Goal: Task Accomplishment & Management: Use online tool/utility

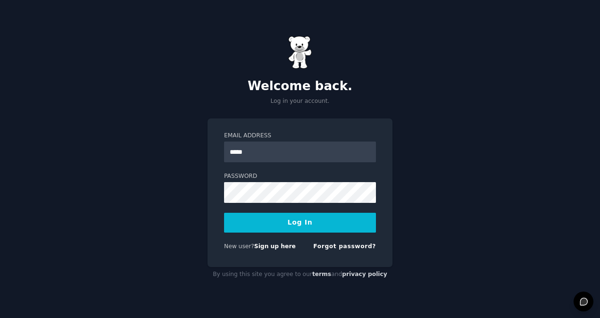
type input "**********"
click at [350, 248] on link "Forgot password?" at bounding box center [344, 246] width 63 height 7
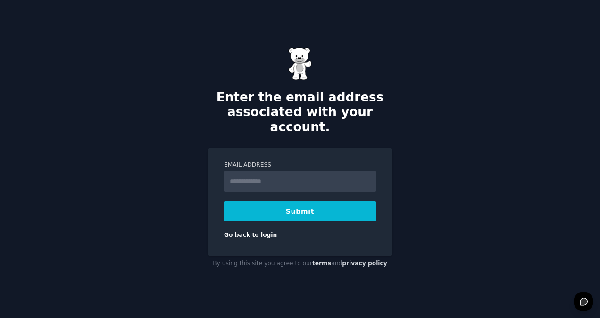
click at [292, 173] on input "Email Address" at bounding box center [300, 181] width 152 height 21
type input "**********"
click at [304, 205] on button "Submit" at bounding box center [300, 212] width 152 height 20
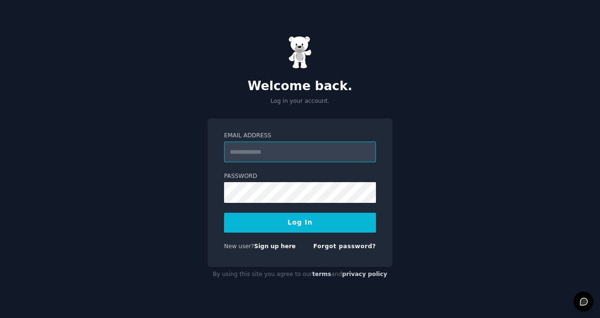
click at [317, 150] on input "Email Address" at bounding box center [300, 152] width 152 height 21
drag, startPoint x: 189, startPoint y: 232, endPoint x: 194, endPoint y: 230, distance: 6.0
click at [189, 232] on div "Welcome back. Log in your account. Email Address Password Log In New user? Sign…" at bounding box center [300, 159] width 600 height 318
click at [348, 247] on link "Forgot password?" at bounding box center [344, 246] width 63 height 7
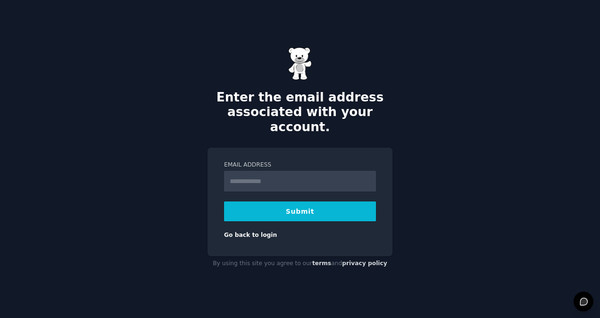
click at [262, 162] on div "Email Address" at bounding box center [300, 176] width 152 height 31
click at [268, 175] on input "Email Address" at bounding box center [300, 181] width 152 height 21
type input "**********"
click at [289, 204] on button "Submit" at bounding box center [300, 212] width 152 height 20
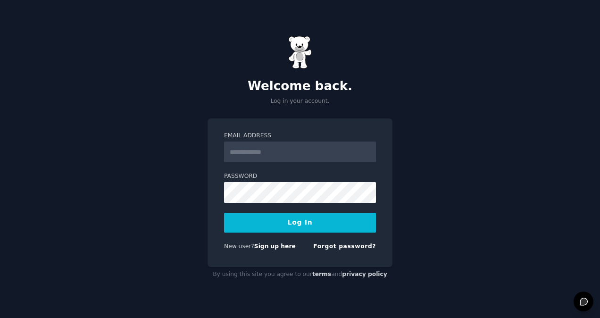
click at [323, 152] on input "Email Address" at bounding box center [300, 152] width 152 height 21
type input "**********"
click at [224, 213] on button "Log In" at bounding box center [300, 223] width 152 height 20
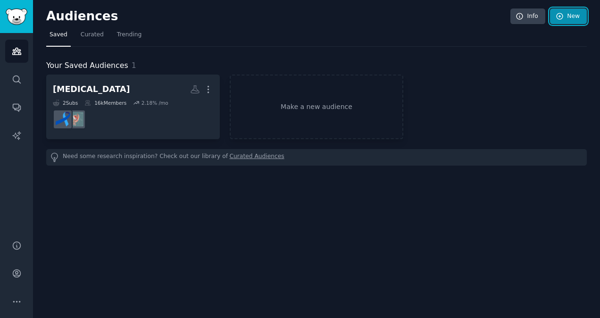
click at [579, 18] on link "New" at bounding box center [568, 16] width 37 height 16
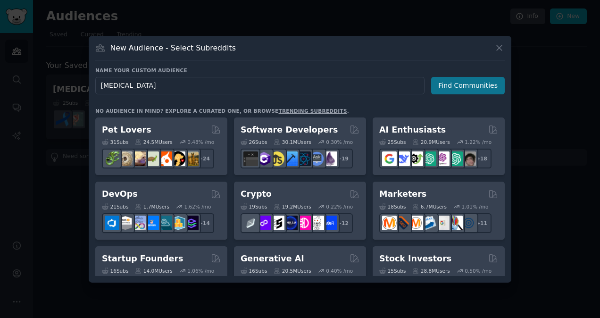
type input "Myrbetriq"
click at [463, 82] on button "Find Communities" at bounding box center [468, 85] width 74 height 17
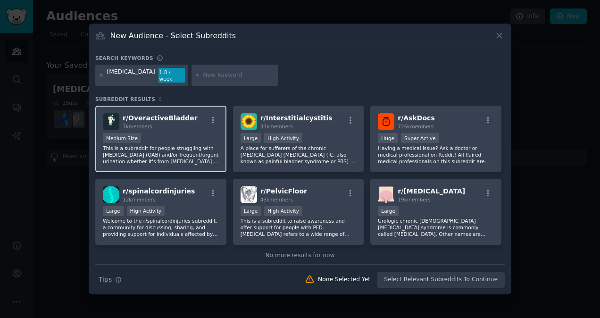
click at [188, 139] on div "1000 - 10,000 members Medium Size" at bounding box center [161, 139] width 116 height 12
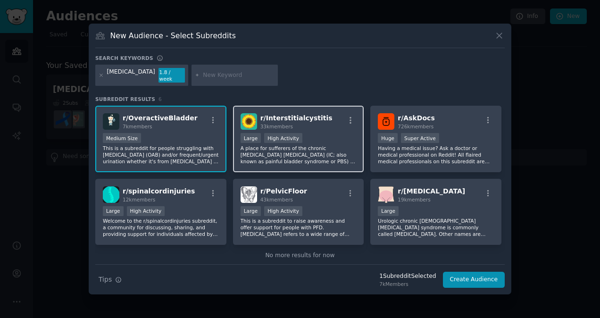
click at [337, 146] on p "A place for sufferers of the chronic bladder disease interstitial cystitis (IC;…" at bounding box center [299, 155] width 116 height 20
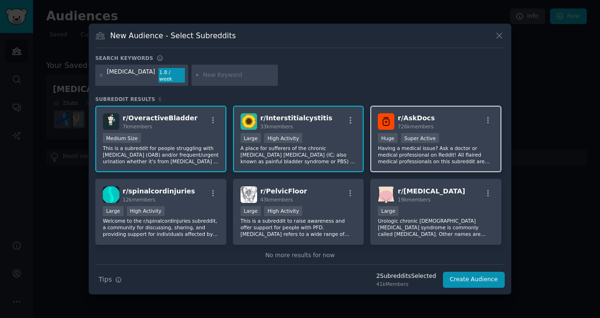
click at [436, 134] on div ">= 95th percentile for submissions / day Huge Super Active" at bounding box center [436, 139] width 116 height 12
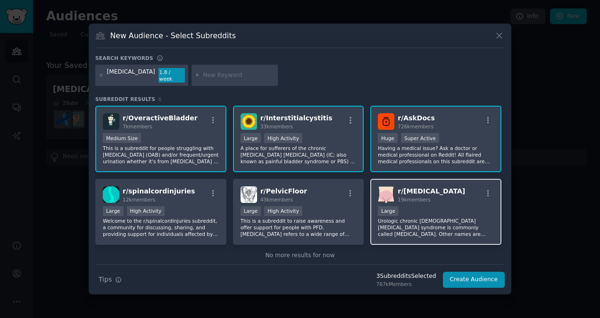
click at [441, 193] on div "r/ Prostatitis 19k members" at bounding box center [436, 194] width 116 height 17
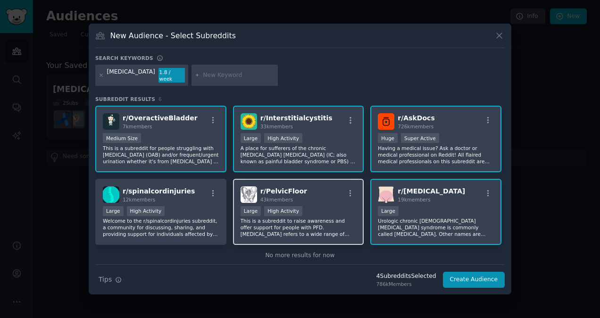
click at [323, 211] on div "Large High Activity" at bounding box center [299, 212] width 116 height 12
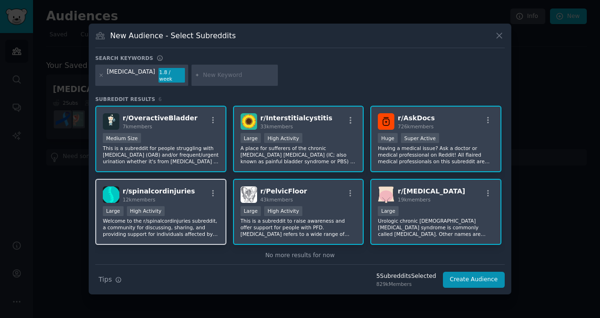
click at [209, 221] on p "Welcome to the r/spinalcordinjuries subreddit, a community for discussing, shar…" at bounding box center [161, 228] width 116 height 20
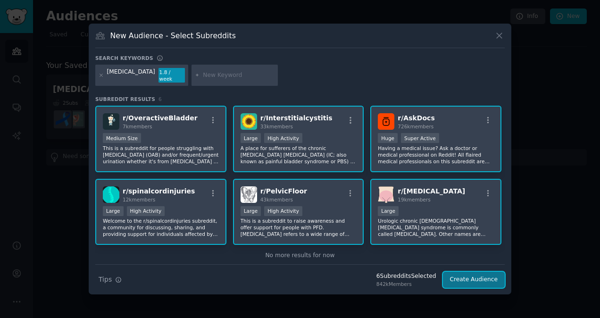
click at [488, 277] on button "Create Audience" at bounding box center [474, 280] width 62 height 16
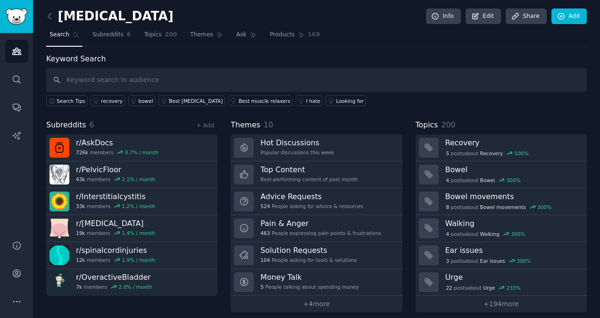
click at [77, 74] on input "text" at bounding box center [316, 80] width 541 height 24
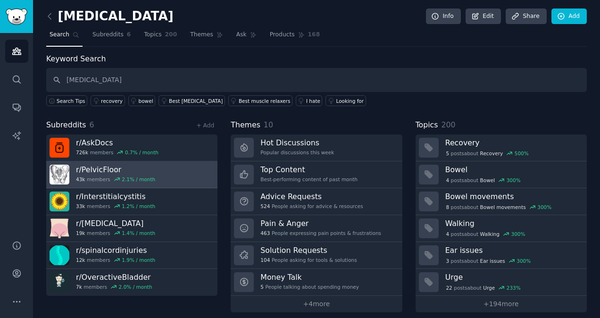
scroll to position [5, 0]
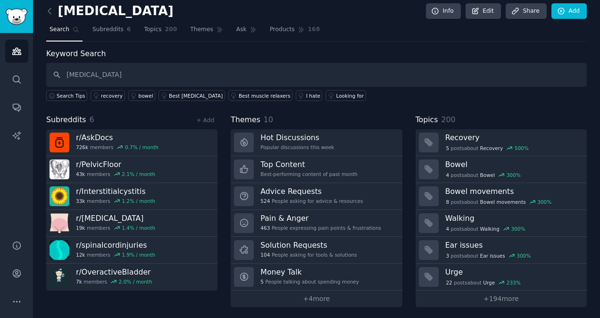
type input "Myrbetriq"
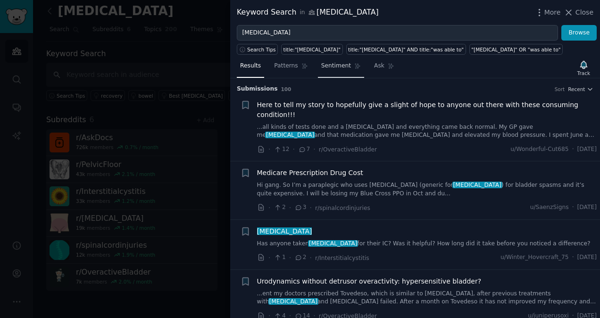
click at [325, 68] on span "Sentiment" at bounding box center [336, 66] width 30 height 8
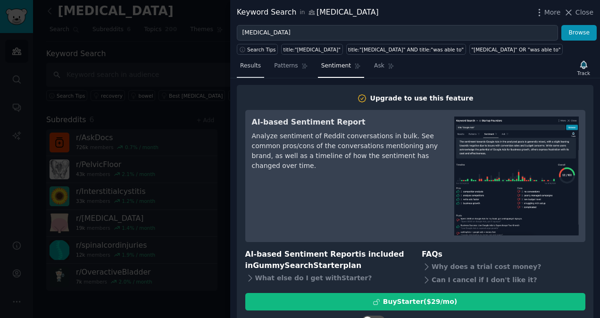
click at [249, 73] on link "Results" at bounding box center [250, 68] width 27 height 19
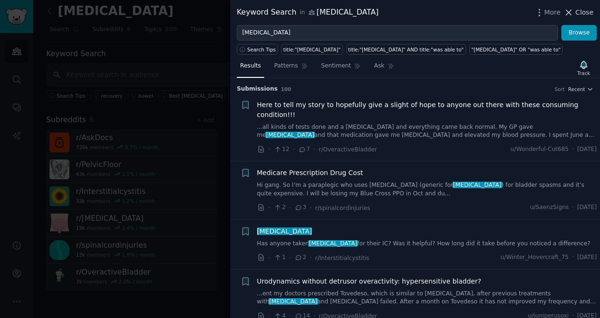
click at [591, 12] on span "Close" at bounding box center [585, 13] width 18 height 10
